Goal: Navigation & Orientation: Find specific page/section

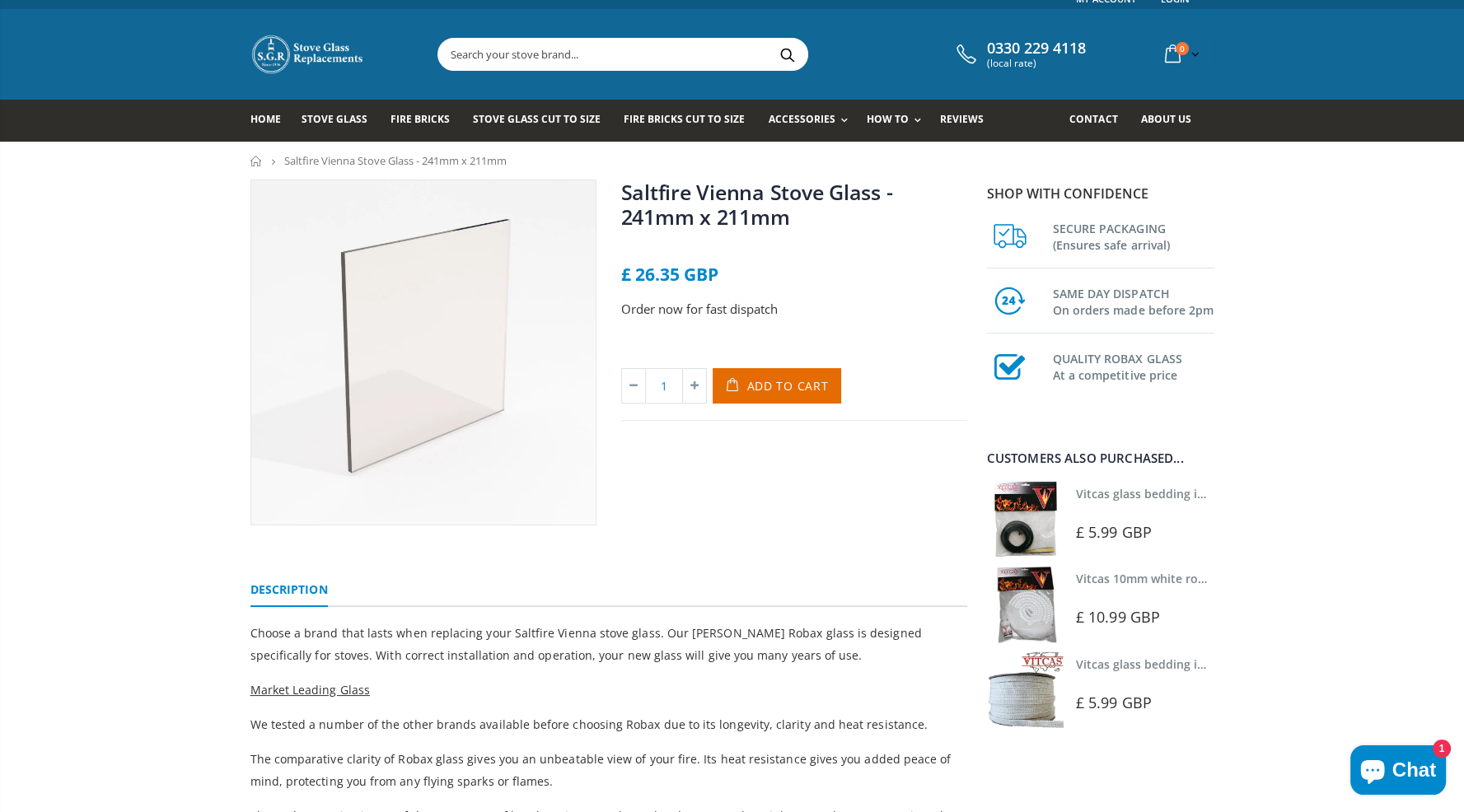
scroll to position [13, 0]
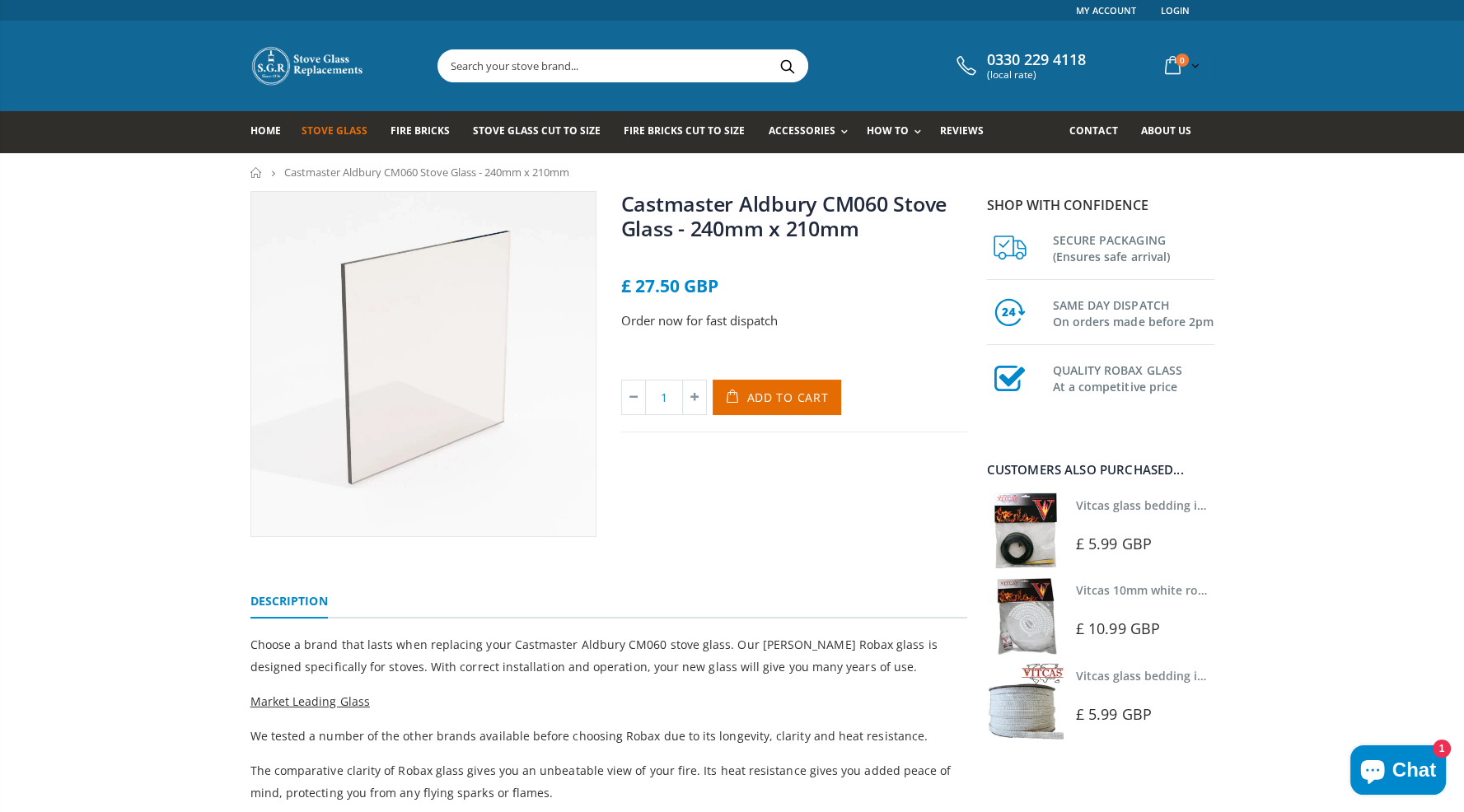
click at [333, 128] on span "Stove Glass" at bounding box center [334, 130] width 65 height 14
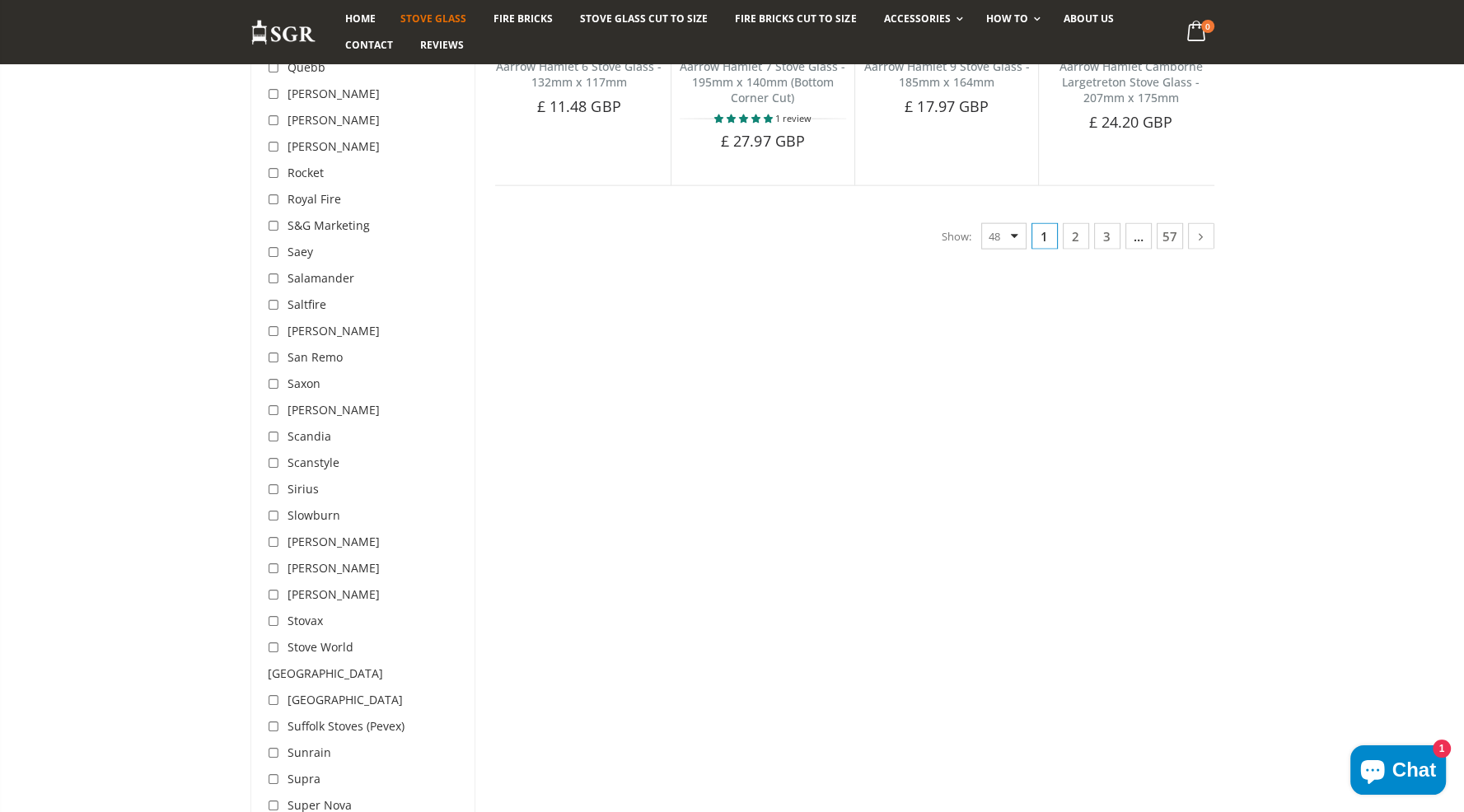
scroll to position [4296, 0]
click at [276, 295] on icon at bounding box center [276, 303] width 17 height 17
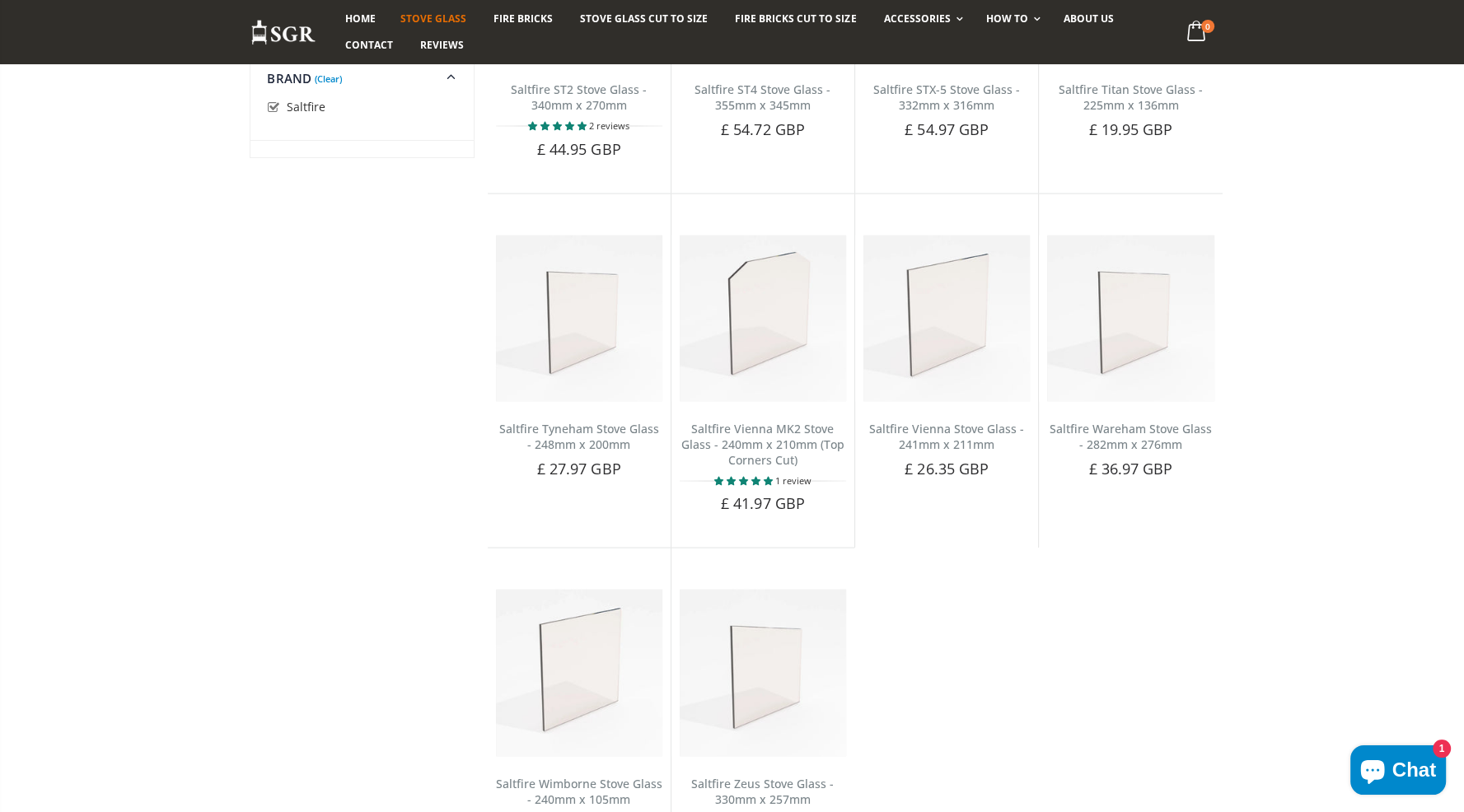
scroll to position [3492, 0]
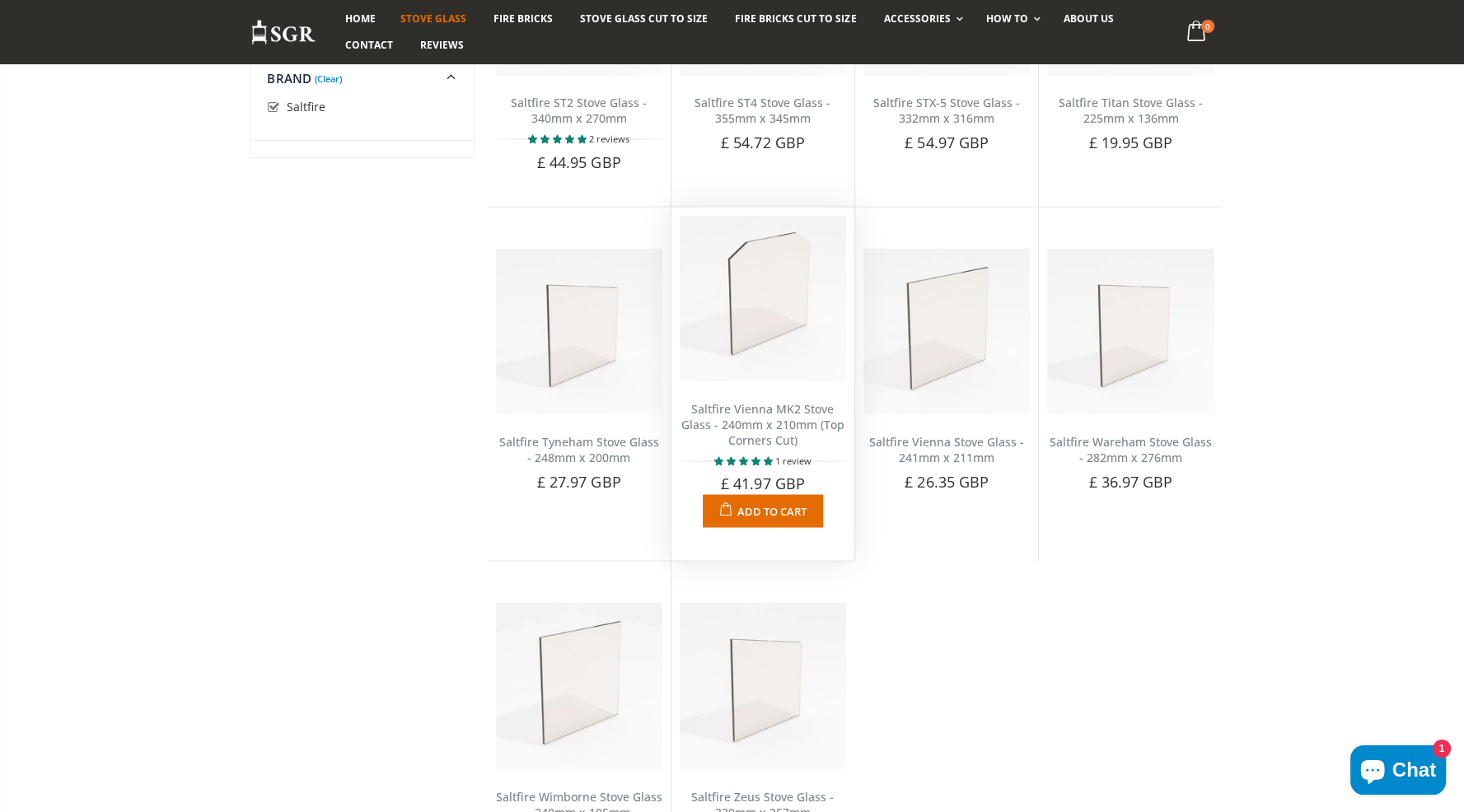
click at [765, 401] on link "Saltfire Vienna MK2 Stove Glass - 240mm x 210mm (Top Corners Cut)" at bounding box center [762, 424] width 163 height 47
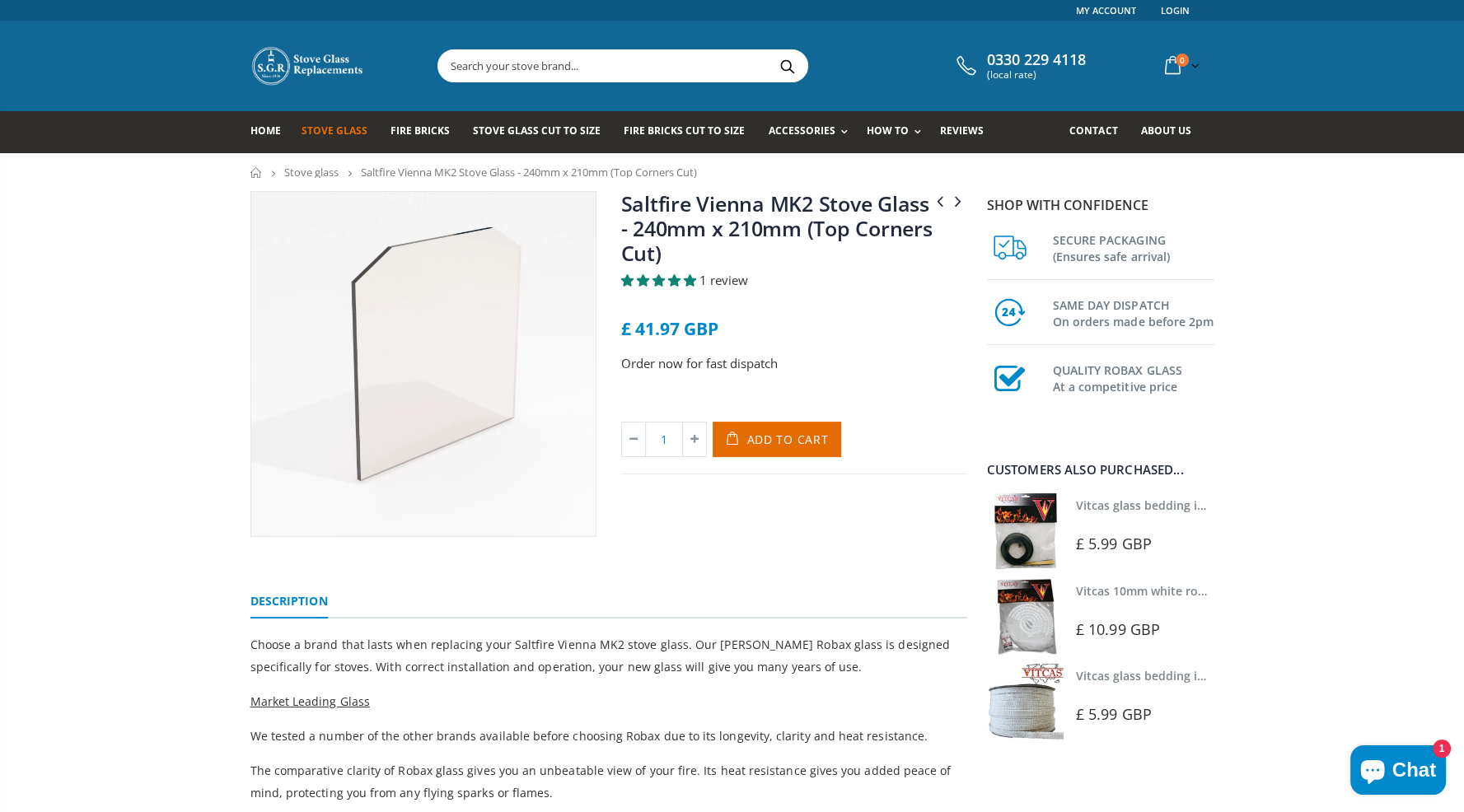
scroll to position [29, 0]
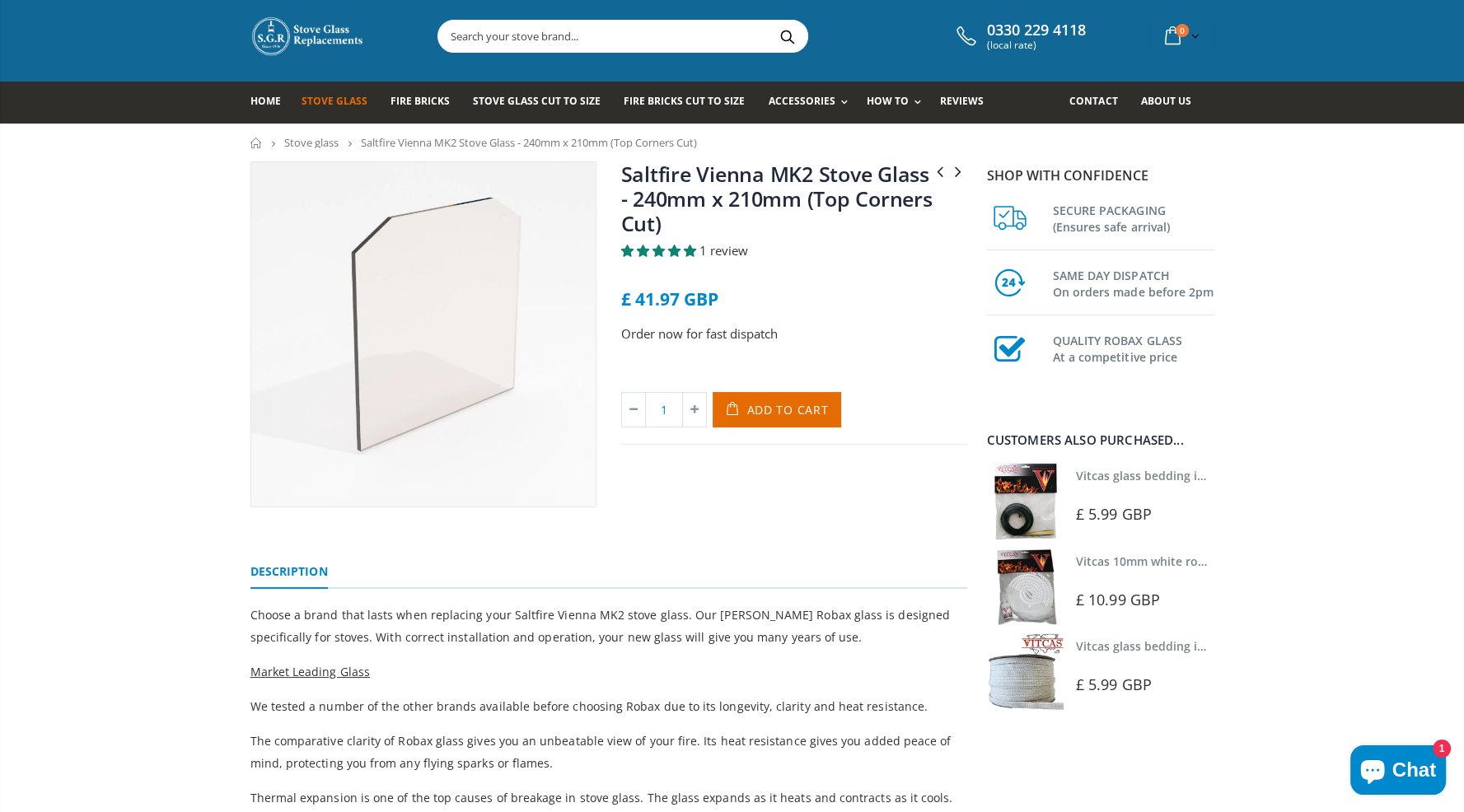
click at [722, 245] on span "1 review" at bounding box center [724, 250] width 49 height 17
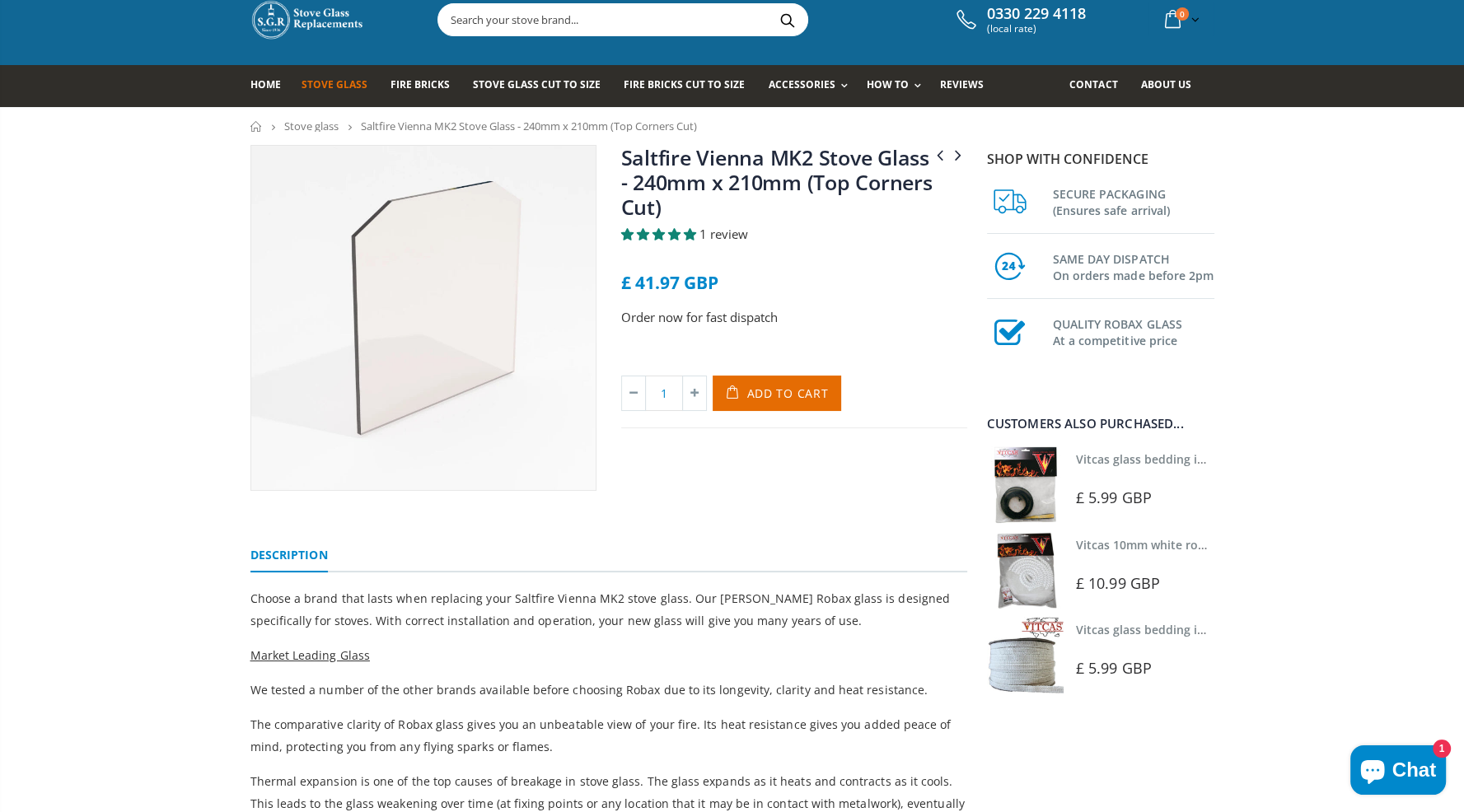
scroll to position [38, 0]
